Goal: Navigation & Orientation: Find specific page/section

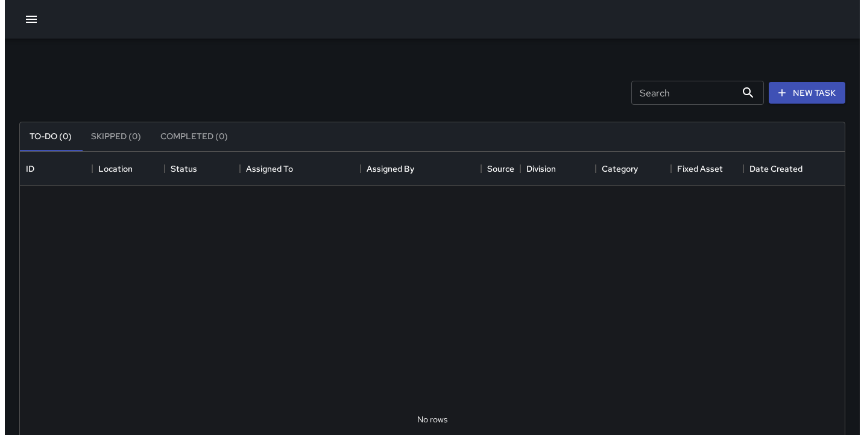
scroll to position [502, 816]
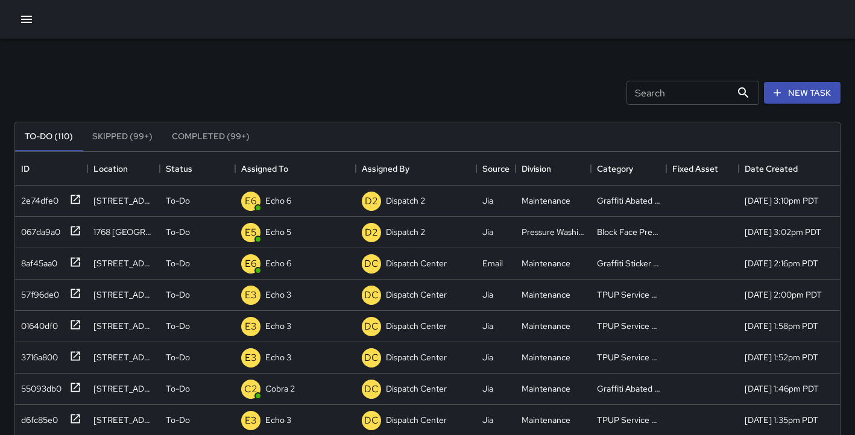
drag, startPoint x: 312, startPoint y: 87, endPoint x: 306, endPoint y: -31, distance: 118.4
click at [306, 0] on html "Search Search New Task To-Do (110) Skipped (99+) Completed (99+) ID Location St…" at bounding box center [427, 356] width 855 height 712
click at [25, 15] on icon "button" at bounding box center [26, 19] width 14 height 14
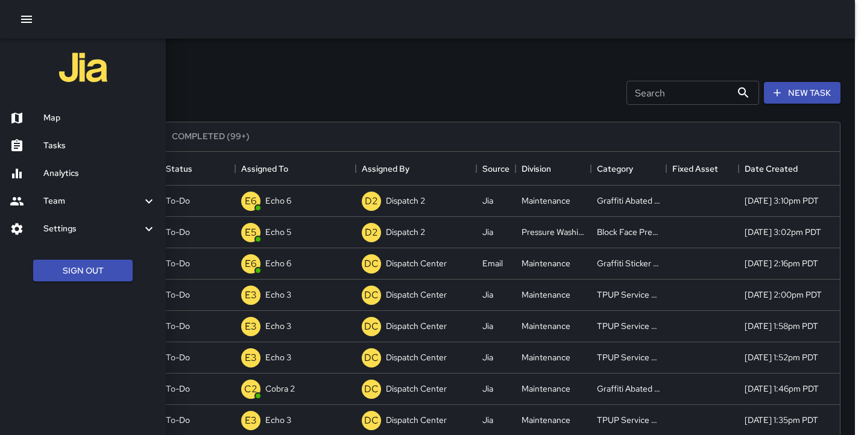
click at [63, 131] on ul "Map Tasks Analytics Team Leaderboard Settings Geofence and Zones Divisions and …" at bounding box center [83, 174] width 166 height 148
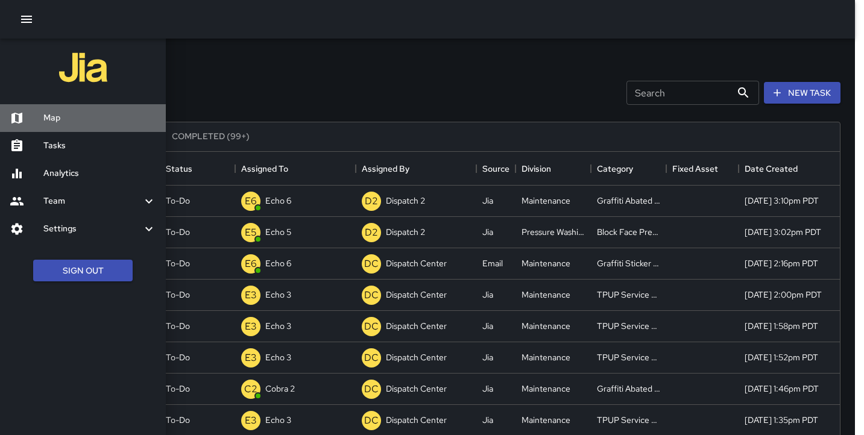
click at [54, 115] on h6 "Map" at bounding box center [99, 118] width 113 height 13
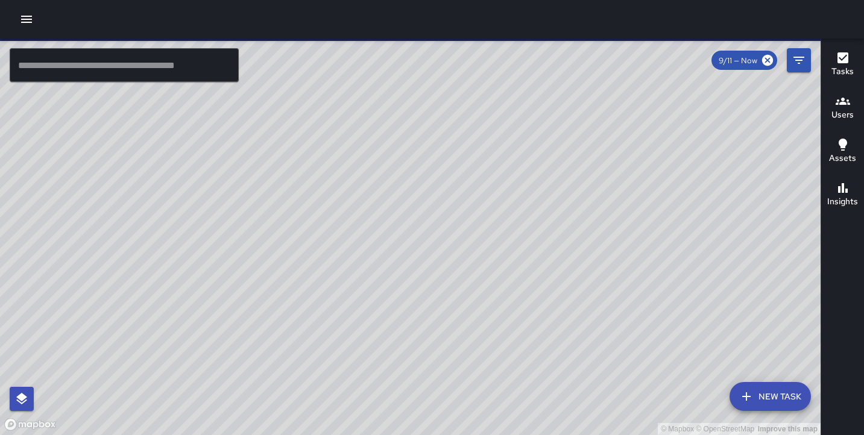
click at [125, 30] on div at bounding box center [432, 19] width 864 height 39
click at [852, 109] on h6 "Users" at bounding box center [843, 115] width 22 height 13
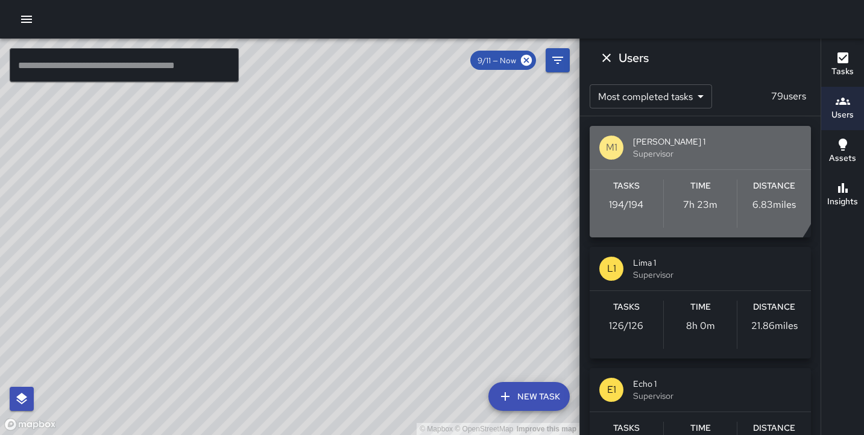
click at [674, 152] on span "Supervisor" at bounding box center [717, 154] width 168 height 12
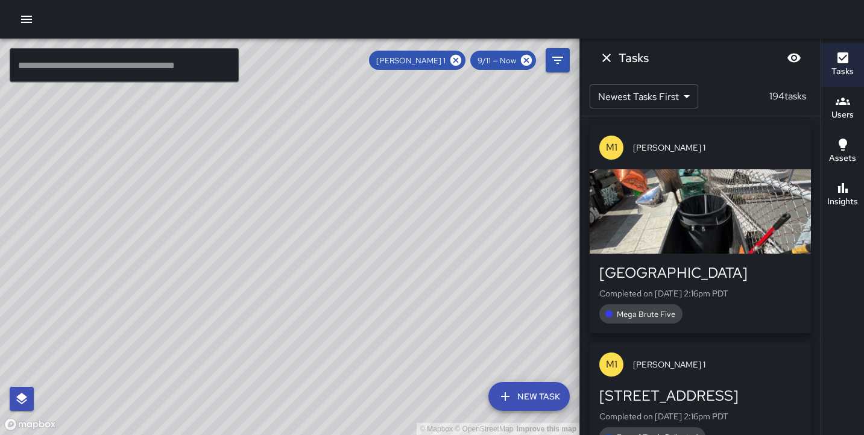
drag, startPoint x: 328, startPoint y: 193, endPoint x: 465, endPoint y: 232, distance: 142.4
click at [465, 232] on div "© Mapbox © OpenStreetMap Improve this map" at bounding box center [290, 237] width 580 height 397
drag, startPoint x: 262, startPoint y: 99, endPoint x: 131, endPoint y: 474, distance: 397.1
click at [131, 435] on html "© Mapbox © OpenStreetMap Improve this map ​ New Task [PERSON_NAME] 1 9/11 — Now…" at bounding box center [432, 217] width 864 height 435
drag, startPoint x: 177, startPoint y: 196, endPoint x: 127, endPoint y: 381, distance: 191.2
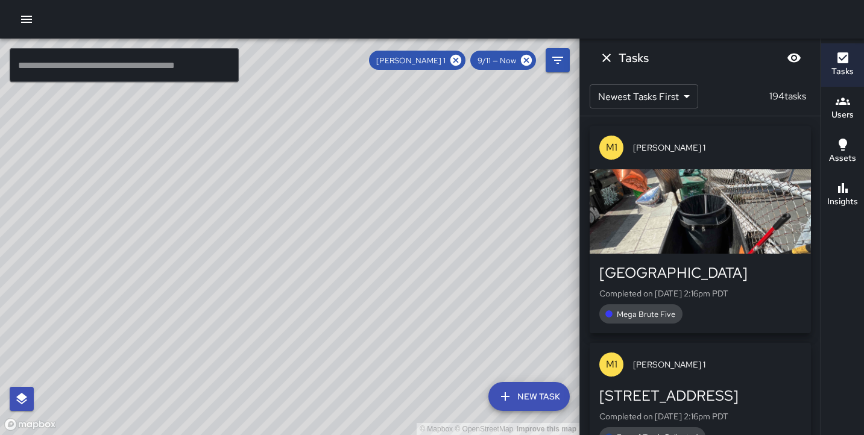
click at [127, 381] on div "© Mapbox © OpenStreetMap Improve this map" at bounding box center [290, 237] width 580 height 397
click at [233, 188] on div "© Mapbox © OpenStreetMap Improve this map M1 [PERSON_NAME] [STREET_ADDRESS] Com…" at bounding box center [290, 237] width 580 height 397
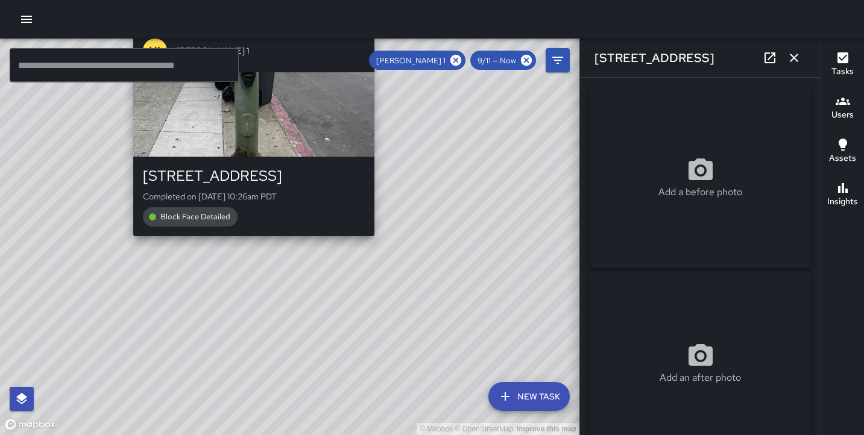
click at [379, 245] on div "© Mapbox © OpenStreetMap Improve this map M1 [PERSON_NAME] [STREET_ADDRESS] Com…" at bounding box center [290, 237] width 580 height 397
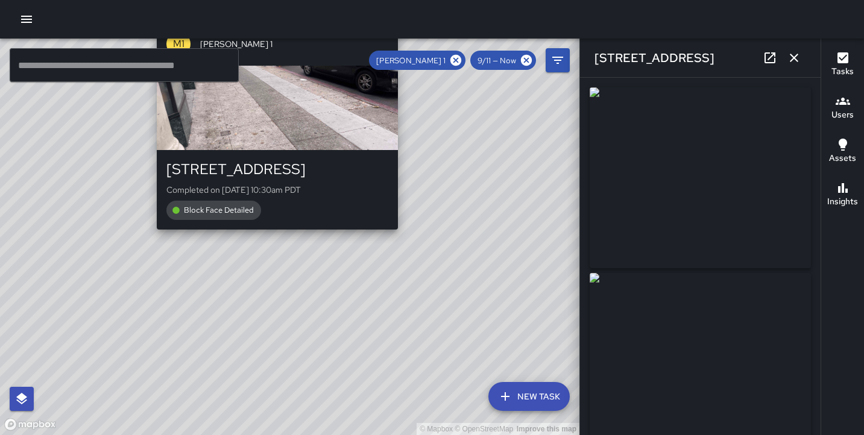
click at [274, 232] on div "M1 [PERSON_NAME] 1 [STREET_ADDRESS] Completed on [DATE] 10:30am PDT Block Face …" at bounding box center [277, 125] width 251 height 217
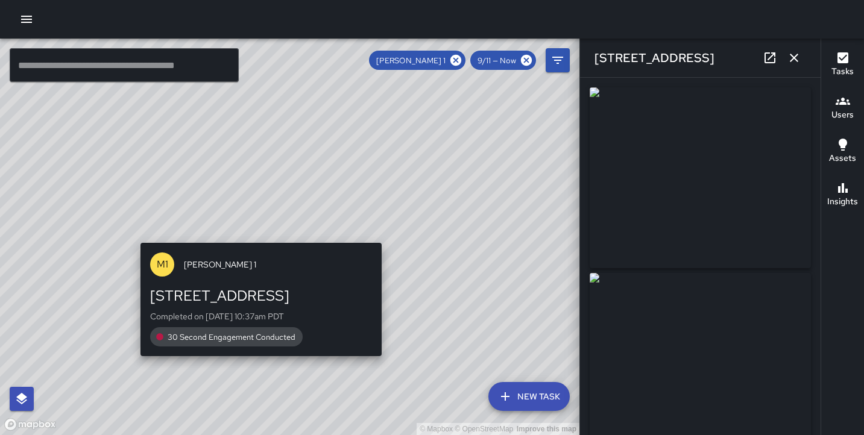
click at [264, 240] on div "M1 [PERSON_NAME] 1 [STREET_ADDRESS] Completed on [DATE] 10:37am PDT 30 Second E…" at bounding box center [261, 300] width 251 height 124
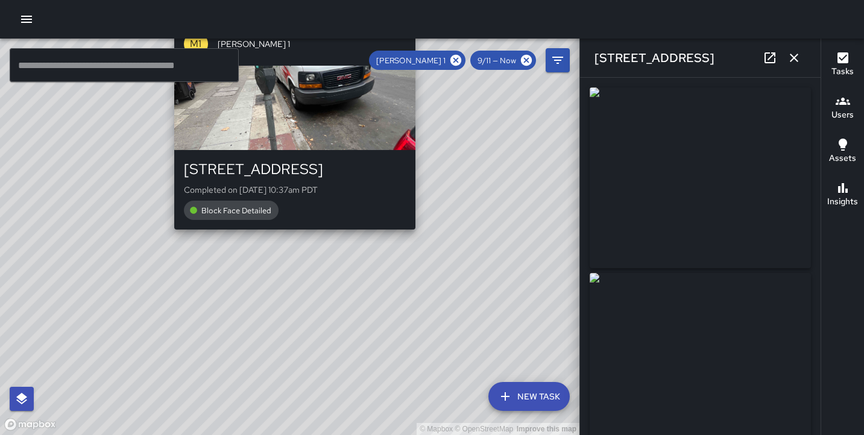
click at [294, 235] on div "© Mapbox © OpenStreetMap Improve this map M1 [PERSON_NAME] [STREET_ADDRESS] Com…" at bounding box center [290, 237] width 580 height 397
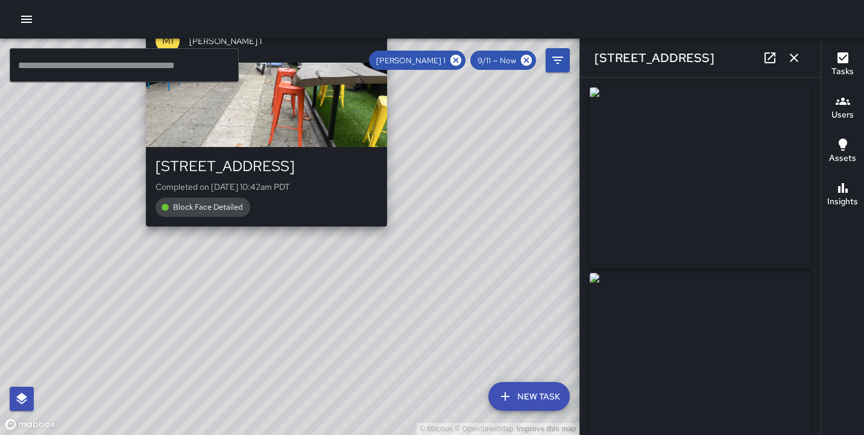
click at [266, 235] on div "© Mapbox © OpenStreetMap Improve this map M1 [PERSON_NAME] [STREET_ADDRESS] Com…" at bounding box center [290, 237] width 580 height 397
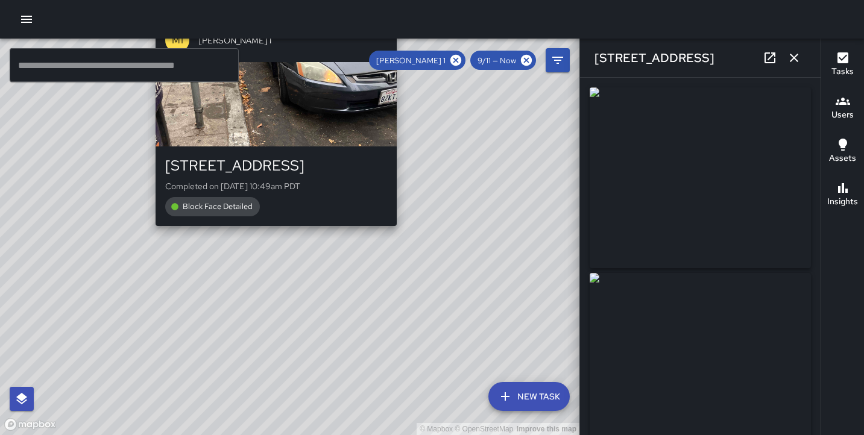
click at [272, 227] on div "M1 [PERSON_NAME] [STREET_ADDRESS] Completed on [DATE] 10:49am PDT Block Face De…" at bounding box center [276, 122] width 251 height 217
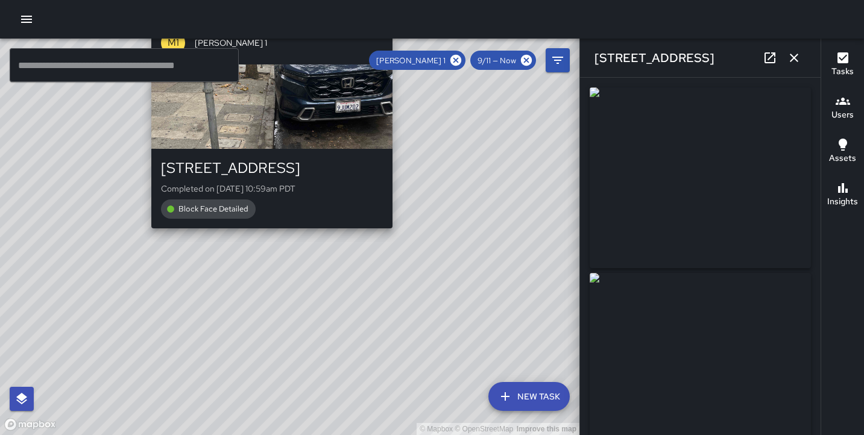
click at [266, 239] on div "© Mapbox © OpenStreetMap Improve this map M1 [PERSON_NAME] [STREET_ADDRESS] Com…" at bounding box center [290, 237] width 580 height 397
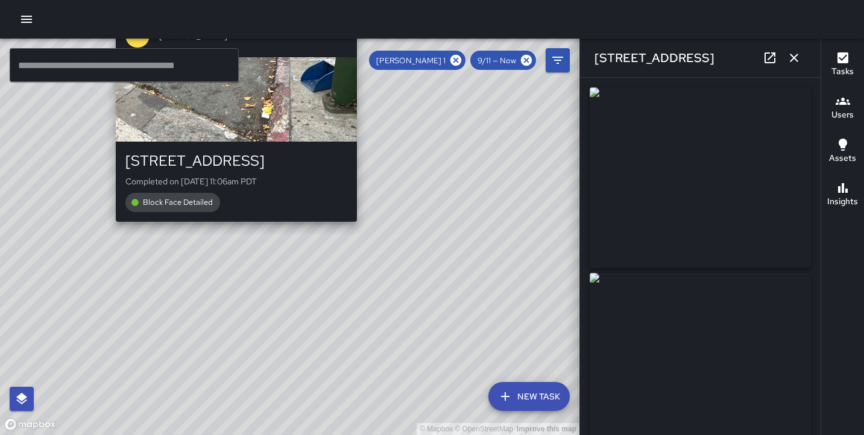
click at [230, 228] on div "© Mapbox © OpenStreetMap Improve this map M1 [PERSON_NAME] [STREET_ADDRESS] Com…" at bounding box center [290, 237] width 580 height 397
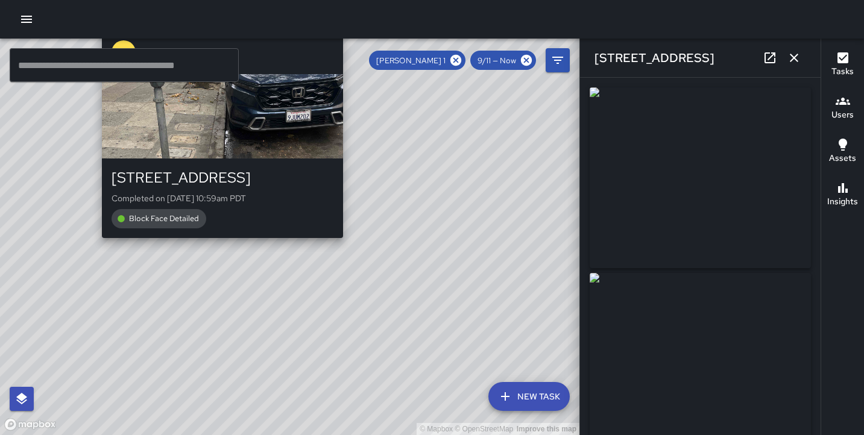
click at [344, 245] on div "© Mapbox © OpenStreetMap Improve this map M1 [PERSON_NAME] [STREET_ADDRESS] Com…" at bounding box center [290, 237] width 580 height 397
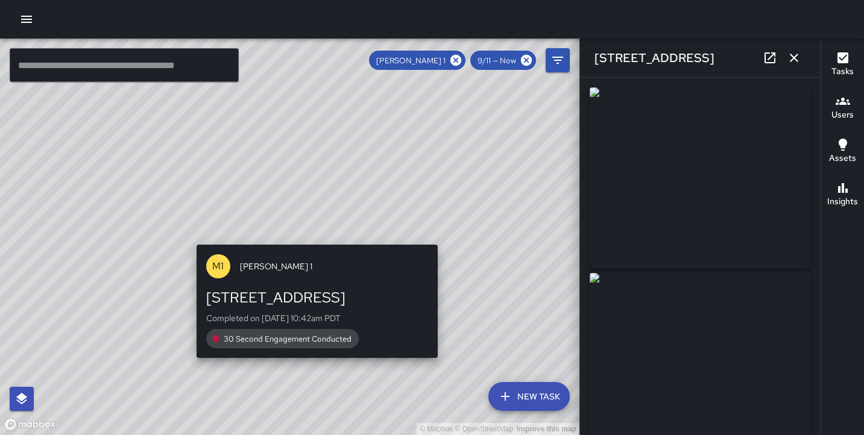
click at [311, 238] on div "© Mapbox © OpenStreetMap Improve this map M1 [PERSON_NAME] [STREET_ADDRESS] Com…" at bounding box center [290, 237] width 580 height 397
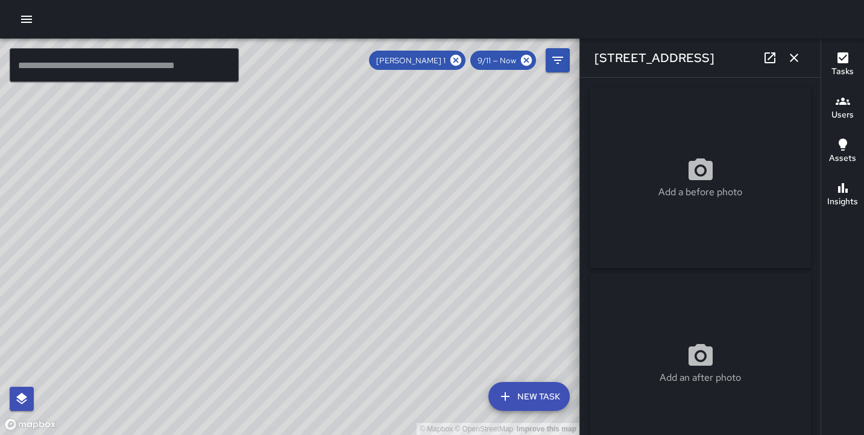
click at [266, 236] on div "© Mapbox © OpenStreetMap Improve this map M1 [PERSON_NAME] [STREET_ADDRESS] Com…" at bounding box center [290, 237] width 580 height 397
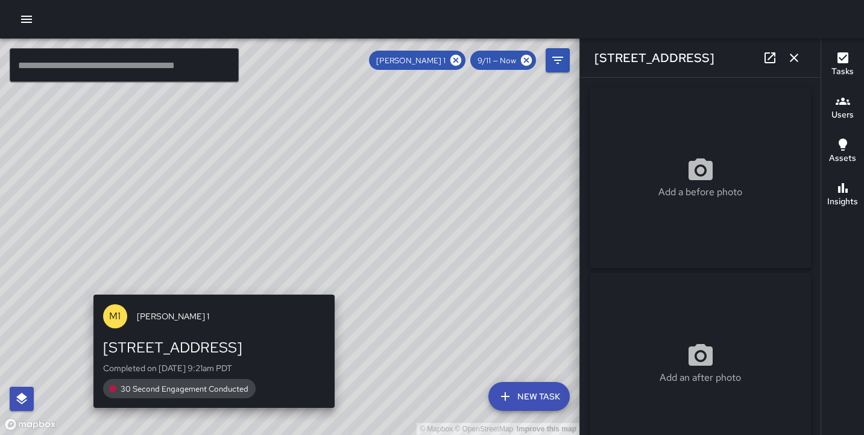
click at [210, 295] on div "© Mapbox © OpenStreetMap Improve this map M1 [PERSON_NAME] 1 [STREET_ADDRESS] C…" at bounding box center [290, 237] width 580 height 397
type input "**********"
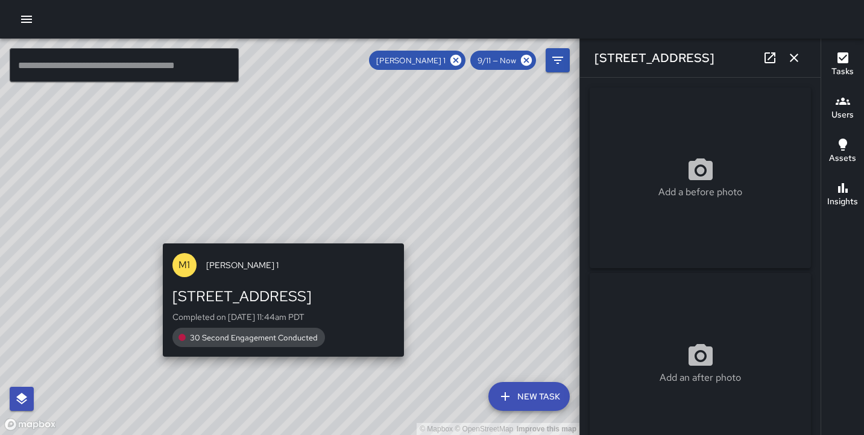
click at [283, 244] on div "M1 [PERSON_NAME] 1" at bounding box center [283, 265] width 241 height 43
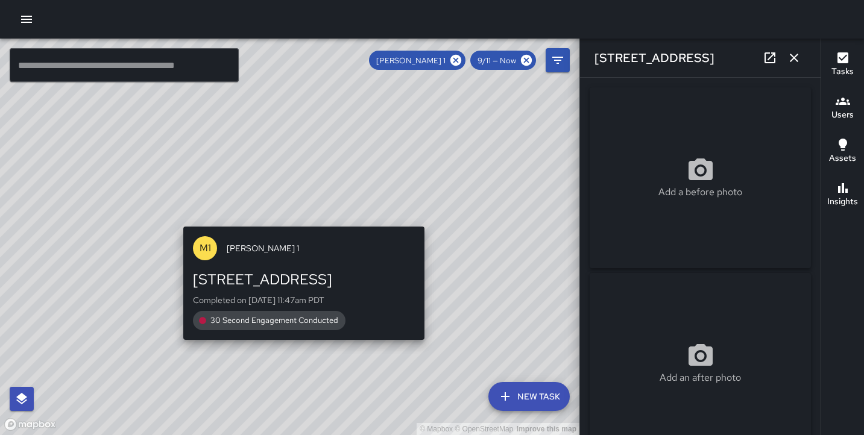
click at [296, 224] on div "M1 [PERSON_NAME] 1 [STREET_ADDRESS] Completed on [DATE] 11:47am PDT 30 Second E…" at bounding box center [304, 284] width 251 height 124
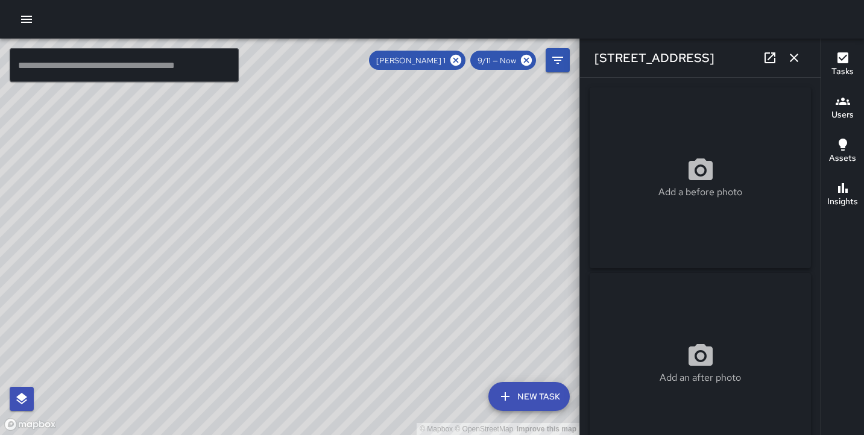
click at [279, 265] on div "© Mapbox © OpenStreetMap Improve this map M1 [PERSON_NAME] 1 [STREET_ADDRESS] C…" at bounding box center [290, 237] width 580 height 397
click at [277, 253] on div "© Mapbox © OpenStreetMap Improve this map" at bounding box center [290, 237] width 580 height 397
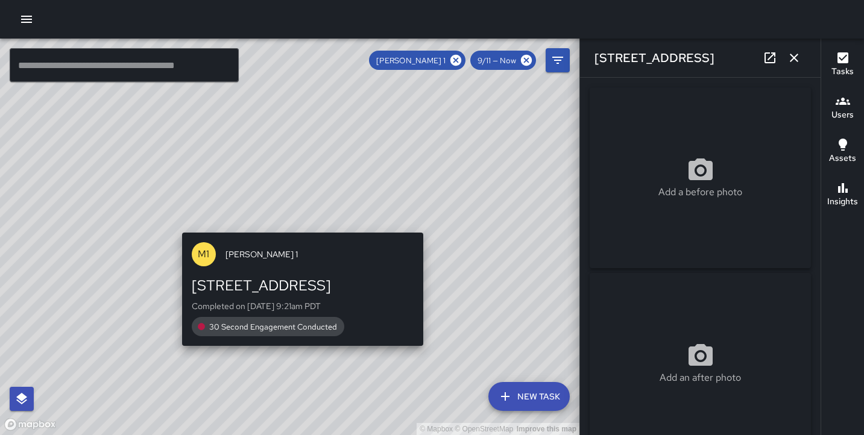
click at [300, 220] on div "© Mapbox © OpenStreetMap Improve this map M1 [PERSON_NAME] 1 [STREET_ADDRESS] C…" at bounding box center [290, 237] width 580 height 397
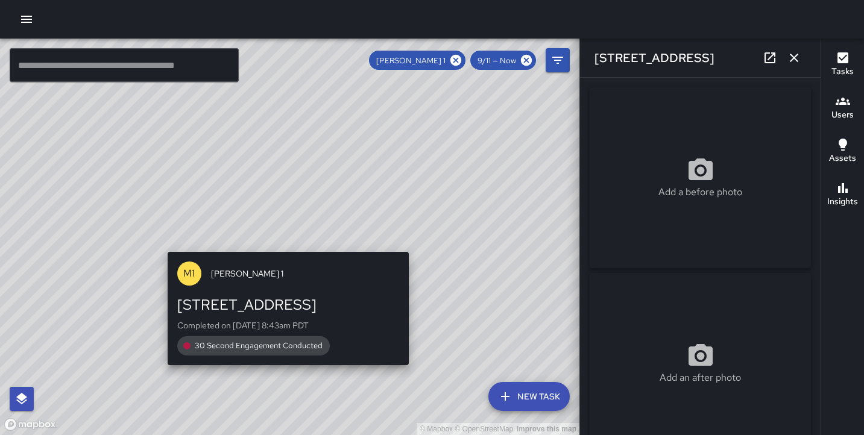
click at [280, 241] on div "© Mapbox © OpenStreetMap Improve this map M1 [PERSON_NAME] 1 [STREET_ADDRESS] C…" at bounding box center [290, 237] width 580 height 397
click at [283, 250] on div "M1 [PERSON_NAME] 1 [STREET_ADDRESS] Completed on [DATE] 8:43am PDT 30 Second En…" at bounding box center [288, 309] width 251 height 124
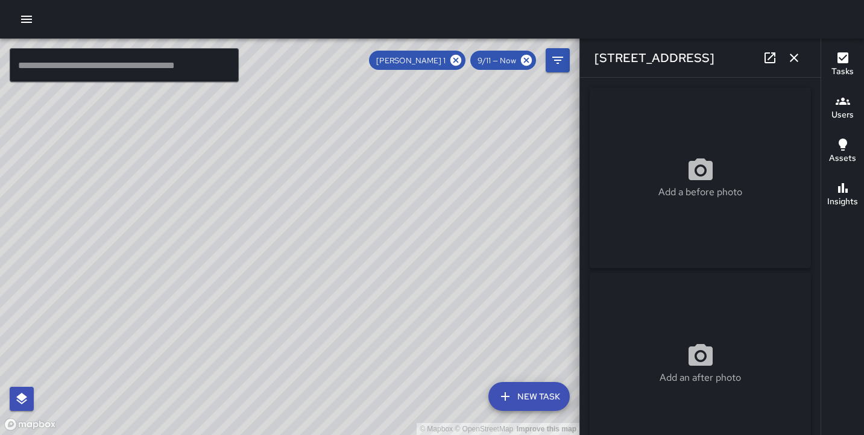
click at [291, 228] on div "© Mapbox © OpenStreetMap Improve this map M1 [PERSON_NAME] 1 [STREET_ADDRESS] C…" at bounding box center [290, 237] width 580 height 397
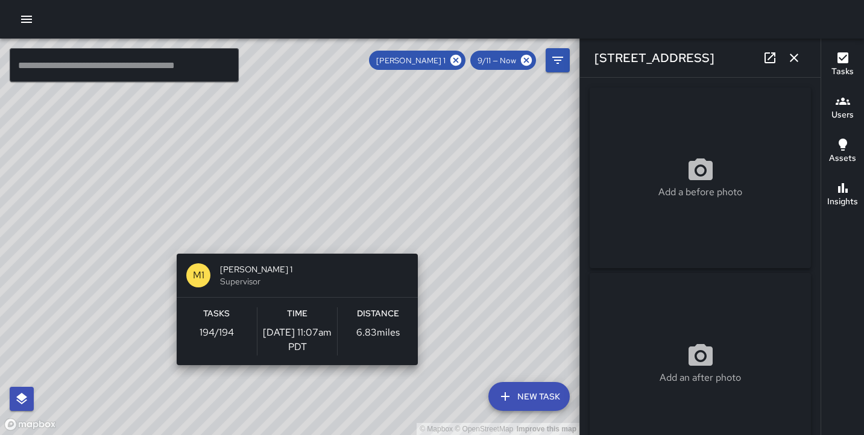
click at [288, 251] on div "M1 [PERSON_NAME] 1 Supervisor Tasks 194 / 194 Time [DATE] 11:07am PDT Distance …" at bounding box center [297, 309] width 251 height 121
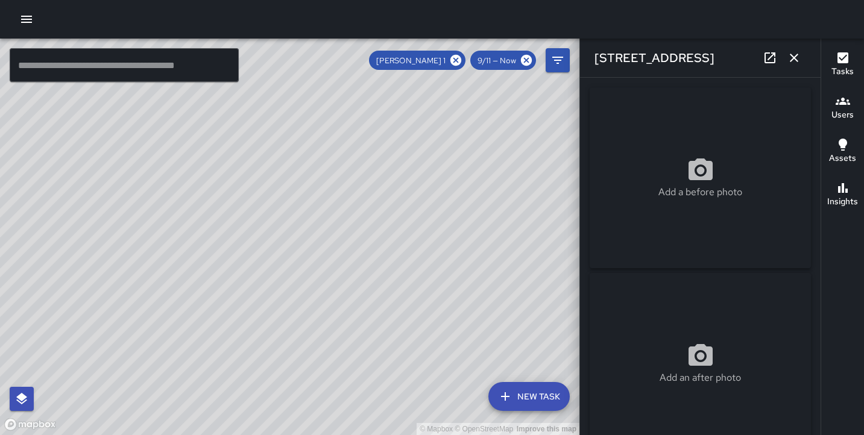
drag, startPoint x: 444, startPoint y: 245, endPoint x: 443, endPoint y: 61, distance: 184.6
click at [443, 61] on div "© Mapbox © OpenStreetMap Improve this map ​ New Task [PERSON_NAME] 1 9/11 — Now…" at bounding box center [290, 237] width 580 height 397
drag, startPoint x: 350, startPoint y: 315, endPoint x: 236, endPoint y: 235, distance: 139.4
click at [236, 236] on div "© Mapbox © OpenStreetMap Improve this map" at bounding box center [290, 237] width 580 height 397
drag, startPoint x: 320, startPoint y: 367, endPoint x: 312, endPoint y: 264, distance: 103.4
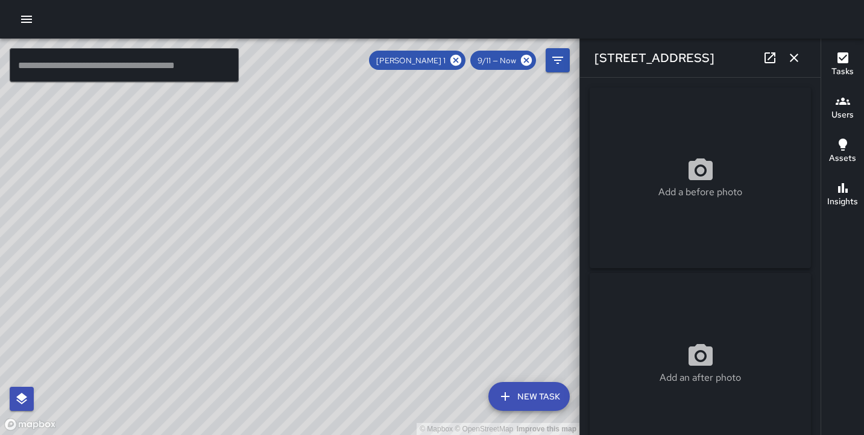
click at [312, 264] on div "© Mapbox © OpenStreetMap Improve this map" at bounding box center [290, 237] width 580 height 397
drag, startPoint x: 454, startPoint y: 198, endPoint x: 476, endPoint y: 405, distance: 208.7
click at [509, 435] on html "© Mapbox © OpenStreetMap Improve this map ​ New Task [PERSON_NAME] 1 9/11 — Now…" at bounding box center [432, 217] width 864 height 435
drag, startPoint x: 389, startPoint y: 245, endPoint x: 332, endPoint y: 146, distance: 114.5
click at [332, 146] on div "© Mapbox © OpenStreetMap Improve this map" at bounding box center [290, 237] width 580 height 397
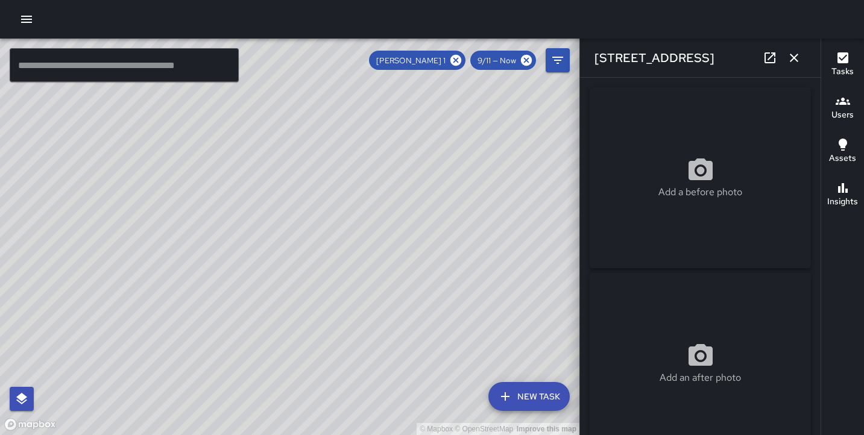
drag, startPoint x: 338, startPoint y: 226, endPoint x: 355, endPoint y: 198, distance: 33.0
click at [355, 198] on div "© Mapbox © OpenStreetMap Improve this map" at bounding box center [290, 237] width 580 height 397
click at [795, 57] on icon "button" at bounding box center [794, 58] width 14 height 14
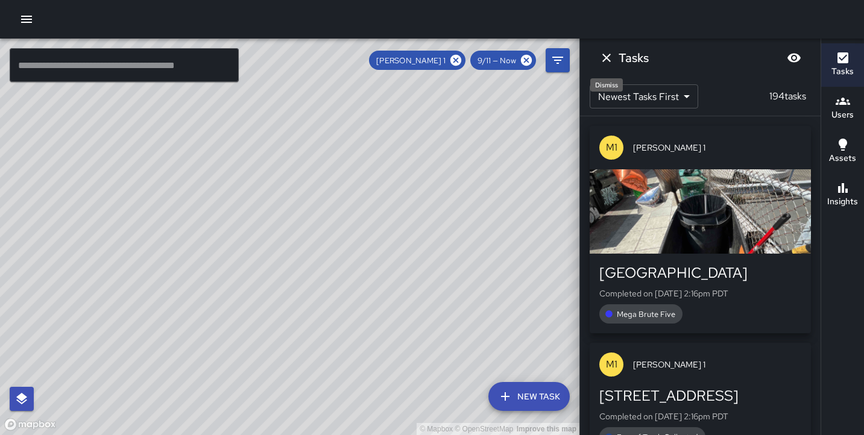
click at [605, 55] on icon "Dismiss" at bounding box center [606, 58] width 14 height 14
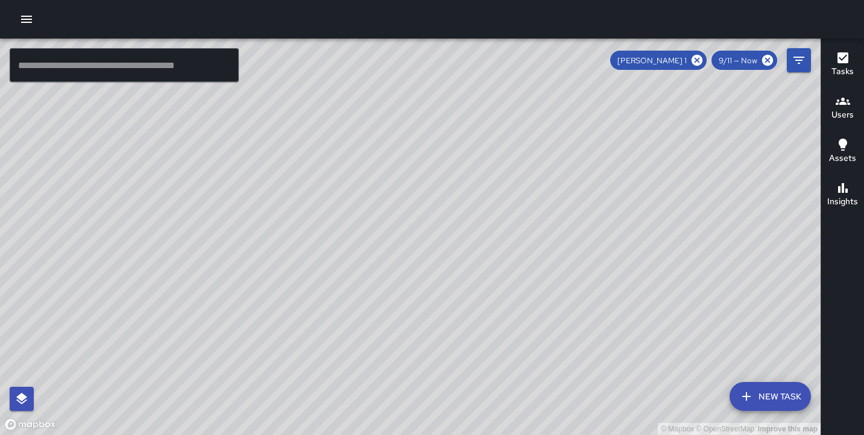
drag, startPoint x: 385, startPoint y: 308, endPoint x: 241, endPoint y: 424, distance: 184.4
click at [241, 424] on div "© Mapbox © OpenStreetMap Improve this map" at bounding box center [410, 237] width 821 height 397
drag, startPoint x: 334, startPoint y: 157, endPoint x: 332, endPoint y: 429, distance: 271.4
click at [327, 435] on html "© Mapbox © OpenStreetMap Improve this map ​ New Task [PERSON_NAME] 1 9/11 — Now…" at bounding box center [432, 217] width 864 height 435
